Goal: Task Accomplishment & Management: Manage account settings

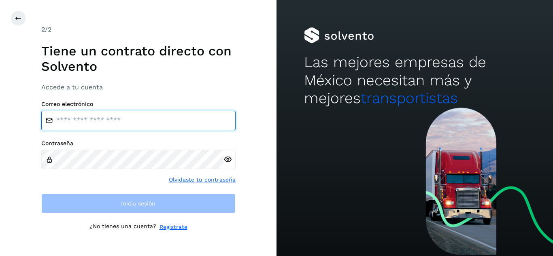
click at [103, 123] on input "email" at bounding box center [138, 120] width 194 height 19
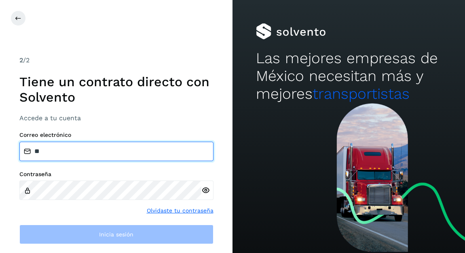
type input "*"
type input "**********"
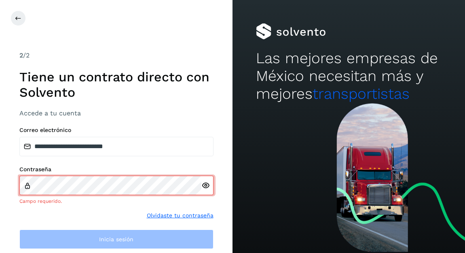
click at [206, 192] on div at bounding box center [208, 185] width 12 height 19
click at [206, 187] on icon at bounding box center [206, 185] width 8 height 8
click at [207, 185] on icon at bounding box center [206, 185] width 8 height 8
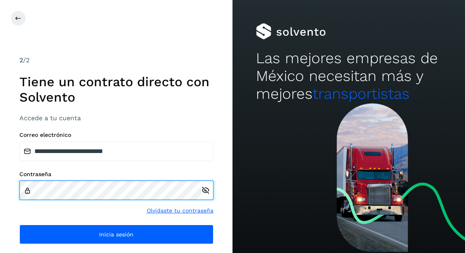
scroll to position [9, 0]
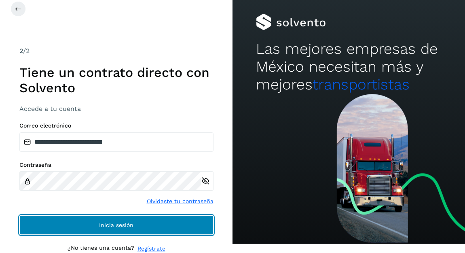
click at [108, 221] on button "Inicia sesión" at bounding box center [116, 224] width 194 height 19
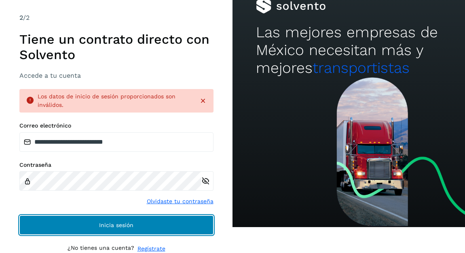
click at [172, 219] on button "Inicia sesión" at bounding box center [116, 224] width 194 height 19
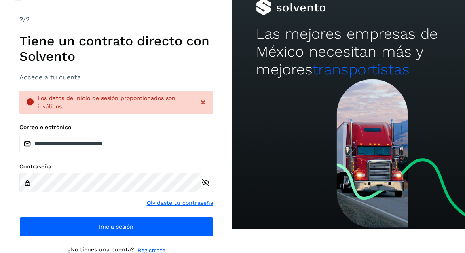
scroll to position [26, 0]
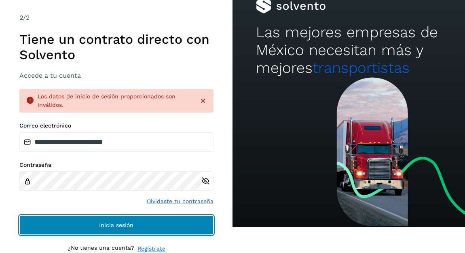
click at [144, 221] on button "Inicia sesión" at bounding box center [116, 224] width 194 height 19
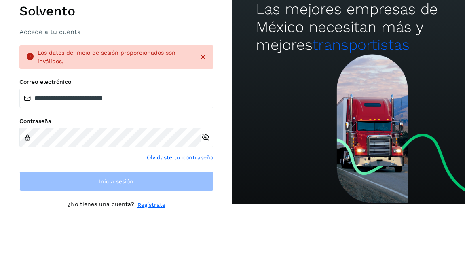
scroll to position [40, 0]
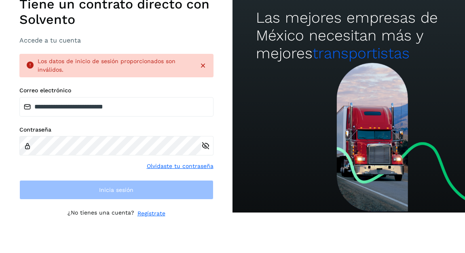
click at [203, 64] on icon at bounding box center [203, 66] width 8 height 8
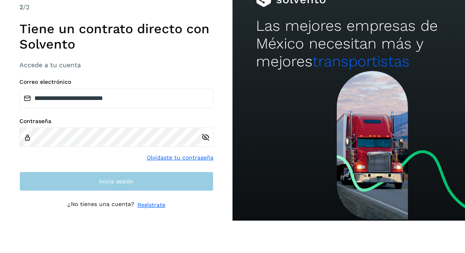
scroll to position [0, 0]
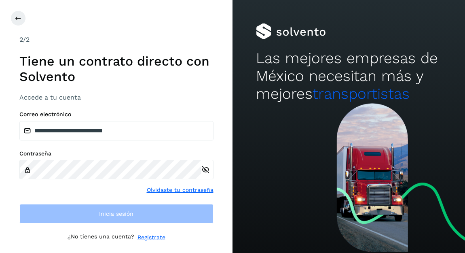
click at [208, 170] on icon at bounding box center [206, 170] width 8 height 8
